Goal: Use online tool/utility: Utilize a website feature to perform a specific function

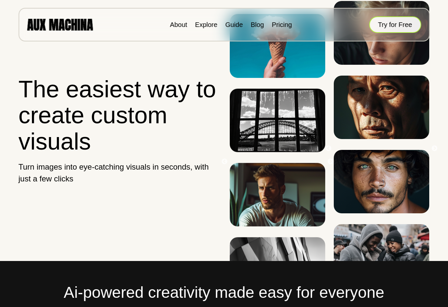
click at [402, 24] on button "Try for Free" at bounding box center [395, 24] width 52 height 16
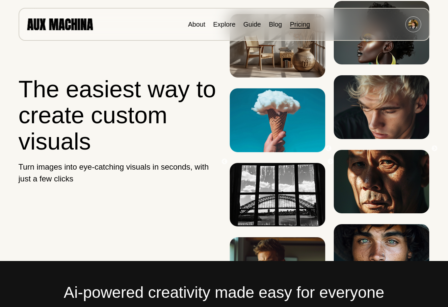
click at [300, 22] on link "Pricing" at bounding box center [300, 24] width 20 height 7
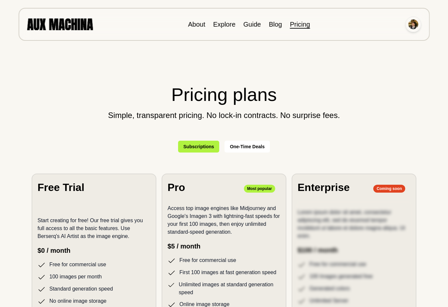
click at [413, 26] on img at bounding box center [413, 24] width 10 height 10
click at [83, 32] on div "About Explore Guide Blog Pricing" at bounding box center [223, 24] width 411 height 33
click at [83, 27] on img at bounding box center [60, 24] width 66 height 12
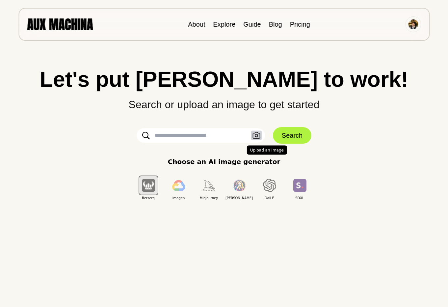
click at [256, 139] on button "Upload an Image" at bounding box center [256, 136] width 11 height 10
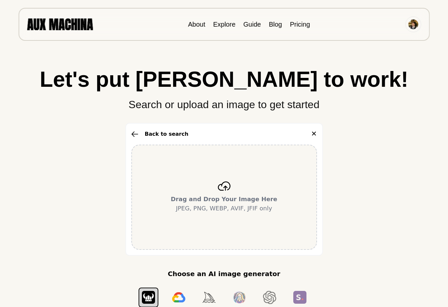
click at [222, 203] on p "Drag and Drop Your Image Here JPEG, PNG, WEBP, AVIF, JFIF only" at bounding box center [224, 204] width 107 height 18
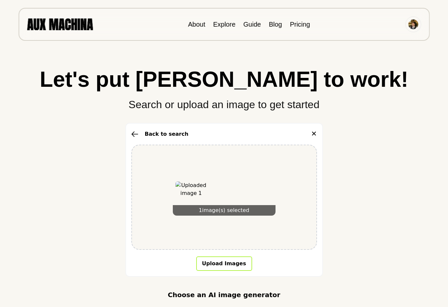
click at [238, 264] on button "Upload Images" at bounding box center [224, 264] width 56 height 14
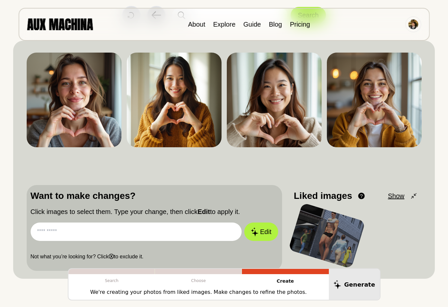
scroll to position [103, 0]
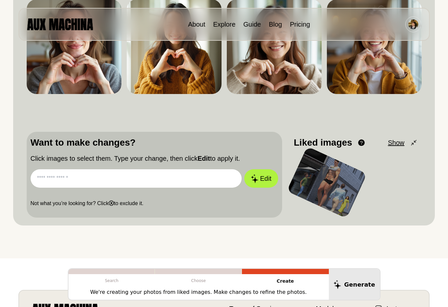
click at [184, 179] on input "text" at bounding box center [136, 178] width 211 height 18
paste input "**********"
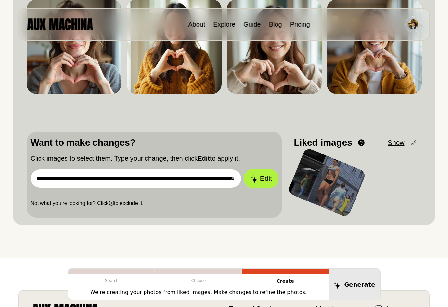
type input "**********"
click at [256, 177] on icon at bounding box center [254, 178] width 8 height 9
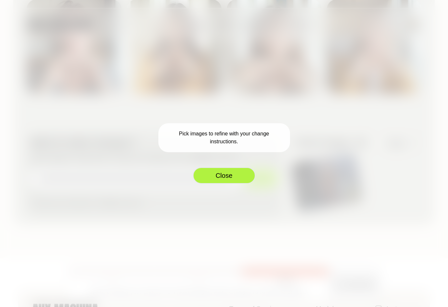
click at [229, 178] on button "Close" at bounding box center [224, 175] width 63 height 16
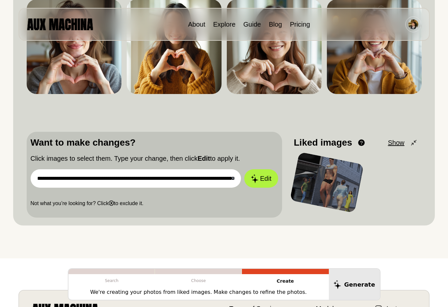
click at [315, 177] on div at bounding box center [326, 182] width 74 height 61
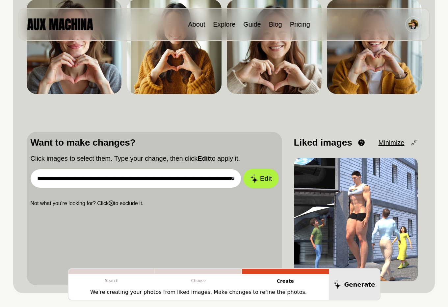
click at [254, 178] on icon at bounding box center [254, 178] width 8 height 9
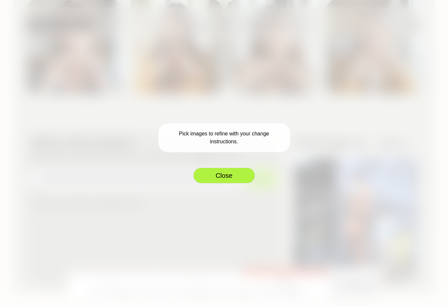
click at [242, 180] on button "Close" at bounding box center [224, 175] width 63 height 16
click at [215, 180] on input "**********" at bounding box center [136, 178] width 211 height 18
click at [0, 0] on button "Share" at bounding box center [0, 0] width 0 height 0
click at [248, 215] on div "**********" at bounding box center [154, 209] width 255 height 154
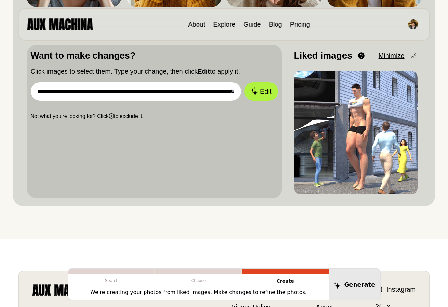
scroll to position [194, 0]
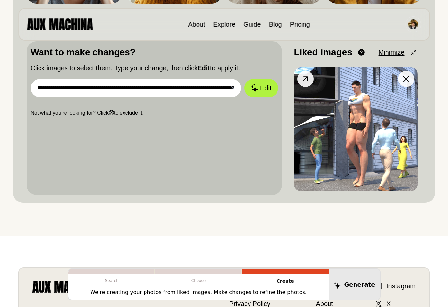
click at [305, 78] on icon at bounding box center [305, 79] width 10 height 10
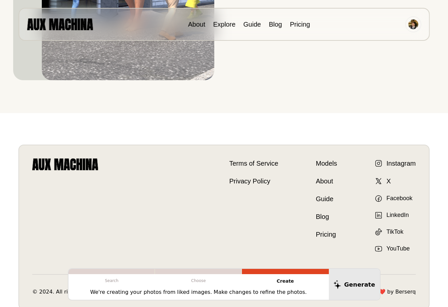
scroll to position [303, 0]
